Goal: Information Seeking & Learning: Learn about a topic

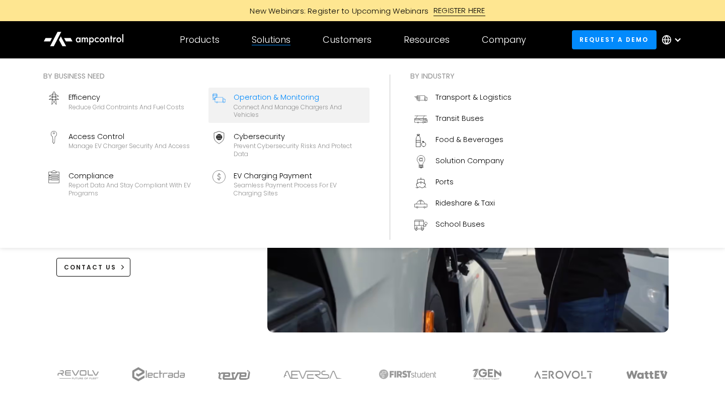
click at [254, 98] on div "Operation & Monitoring" at bounding box center [299, 97] width 132 height 11
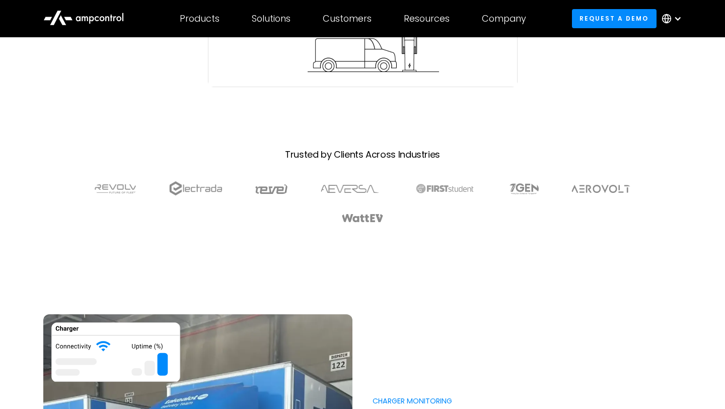
scroll to position [338, 0]
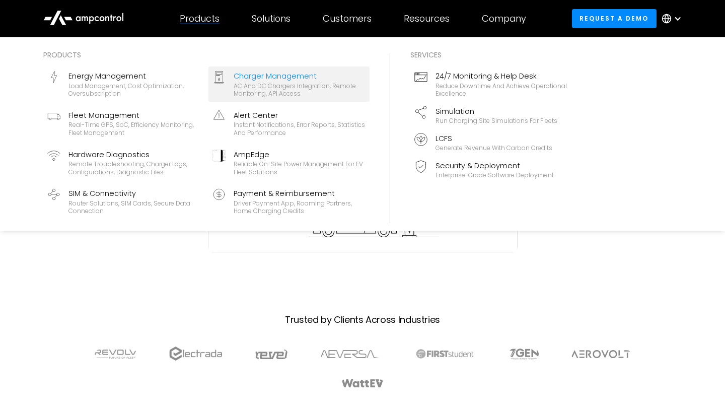
click at [252, 78] on div "Charger Management" at bounding box center [299, 75] width 132 height 11
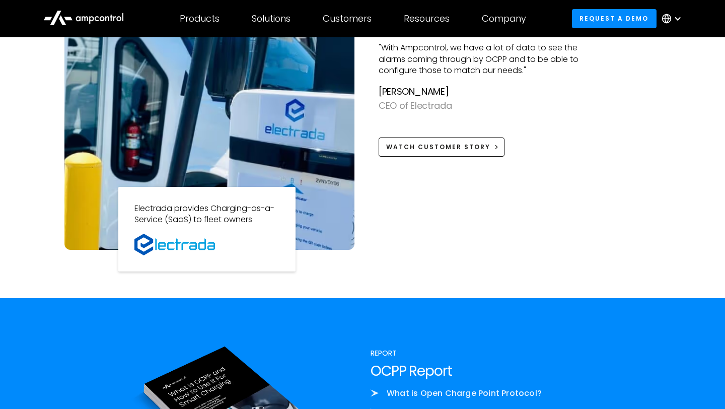
scroll to position [919, 0]
